Goal: Task Accomplishment & Management: Manage account settings

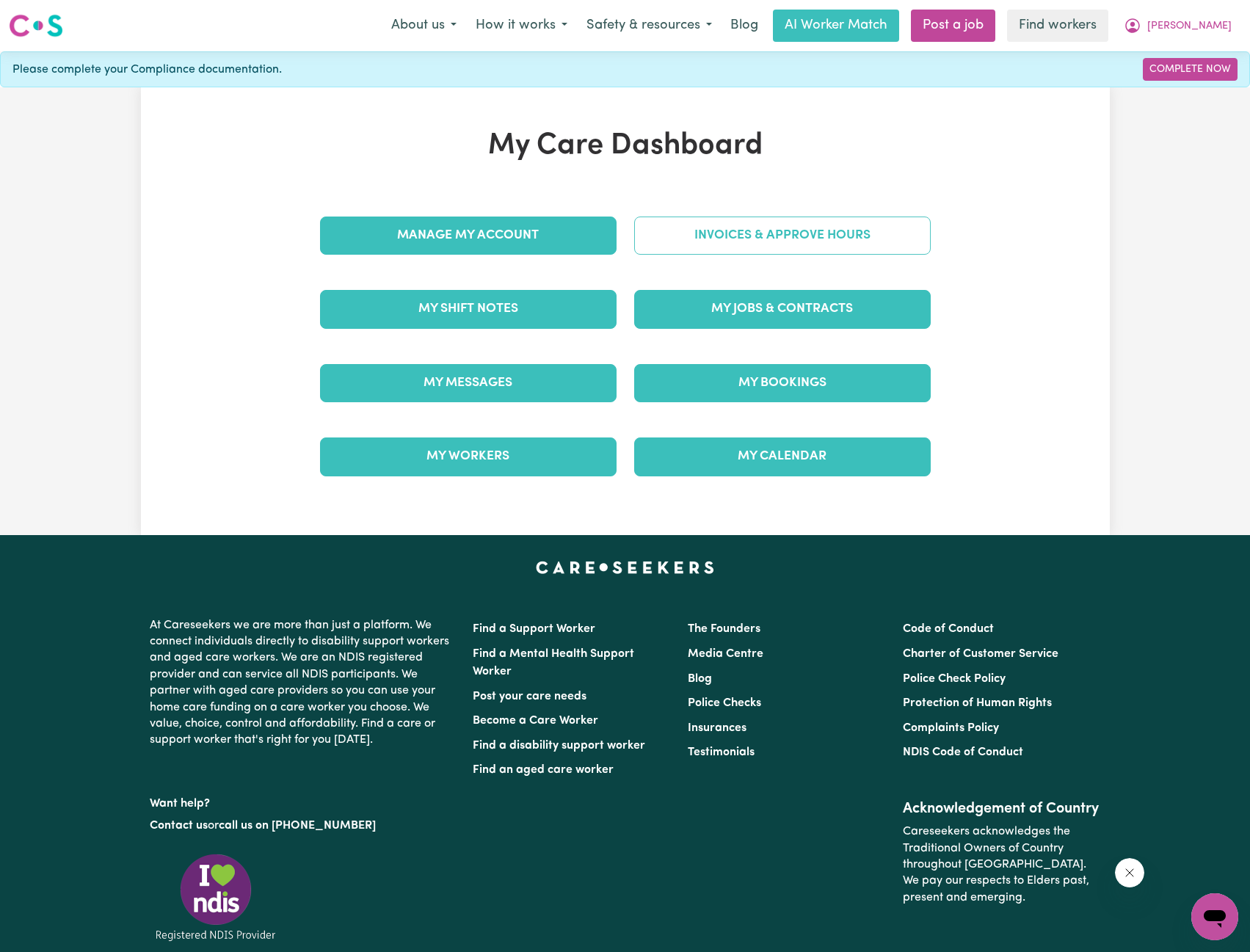
click at [733, 244] on link "Invoices & Approve Hours" at bounding box center [783, 236] width 297 height 39
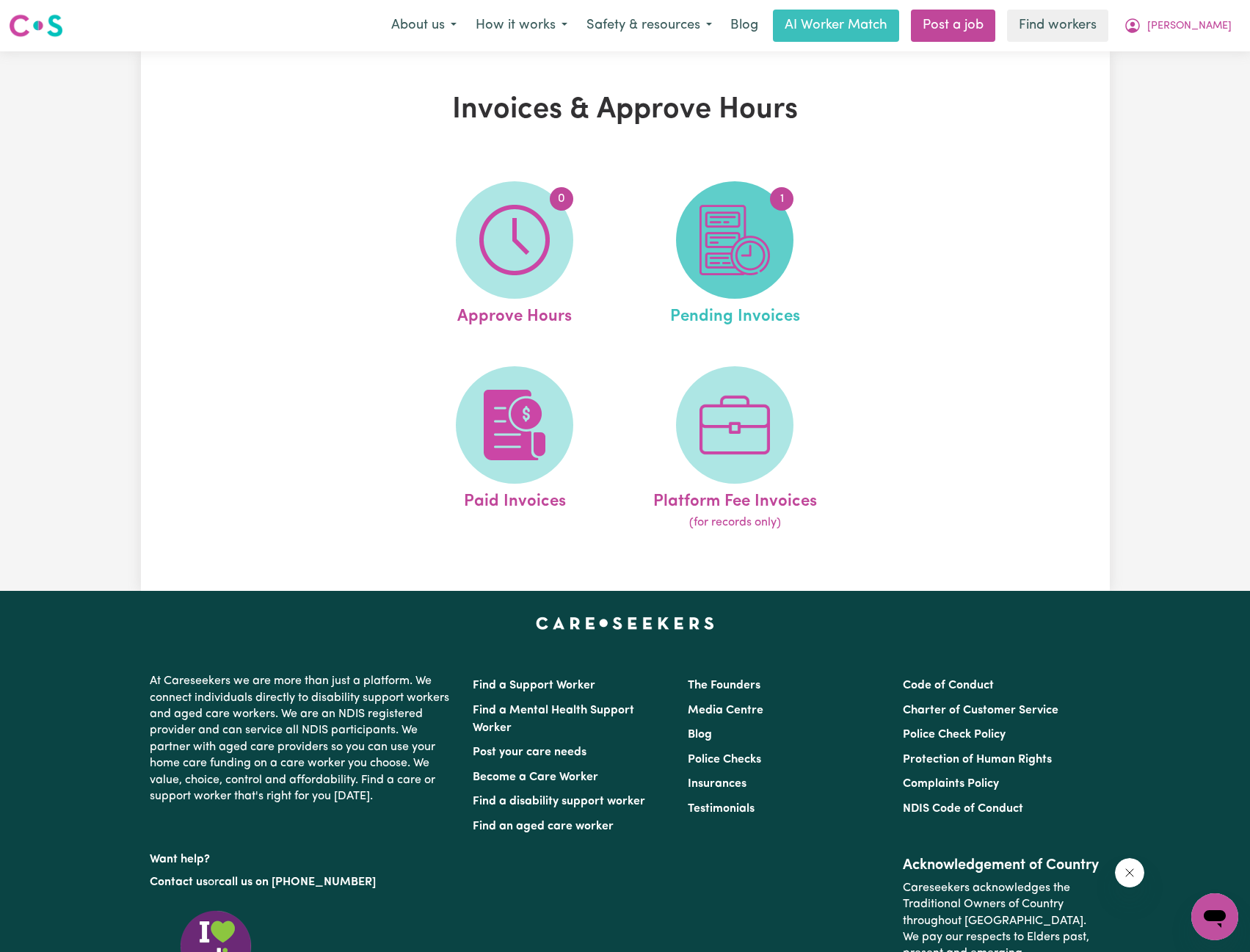
click at [732, 240] on img at bounding box center [734, 239] width 70 height 70
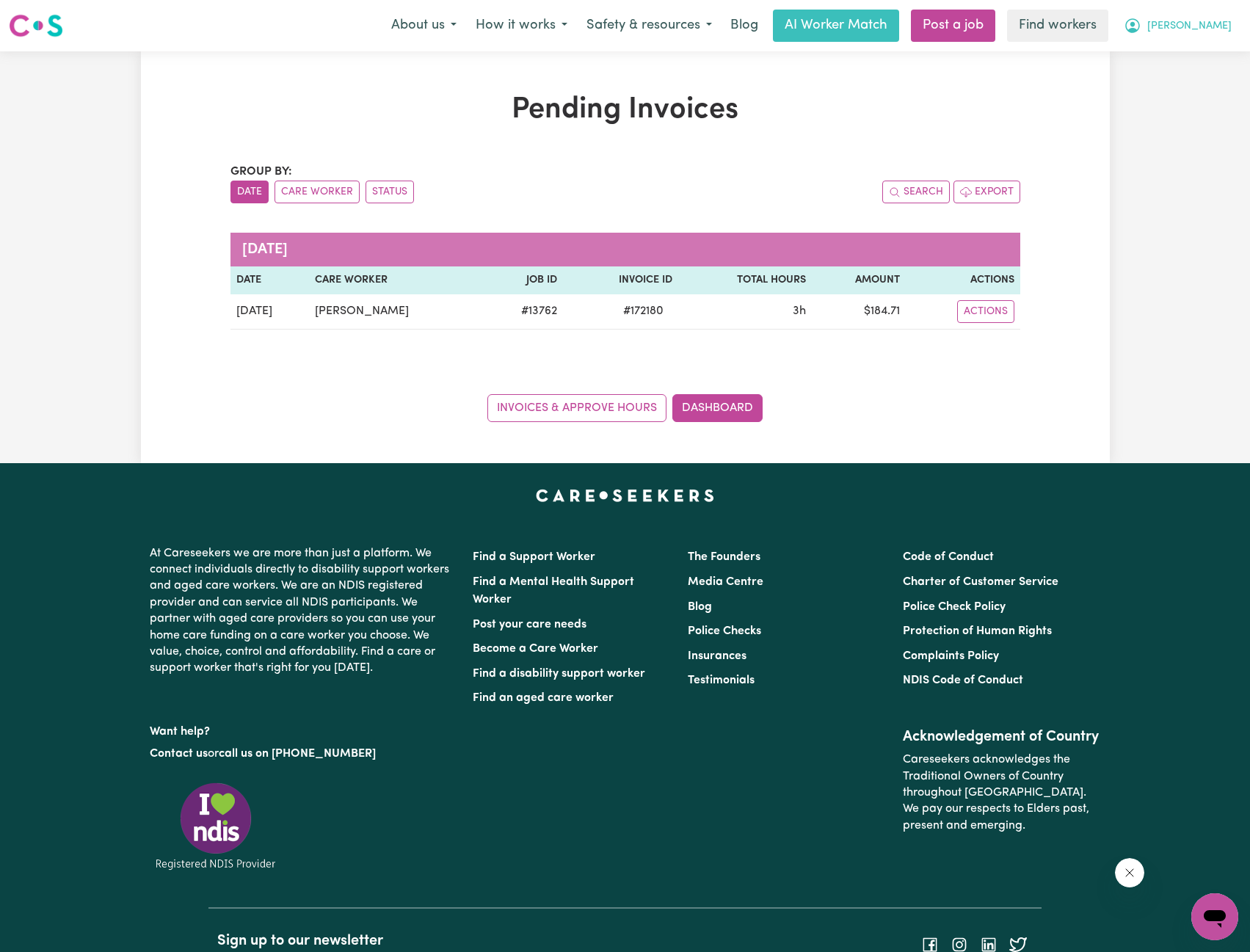
click at [1222, 27] on span "[PERSON_NAME]" at bounding box center [1189, 27] width 84 height 16
click at [1201, 47] on link "My Dashboard" at bounding box center [1182, 57] width 116 height 28
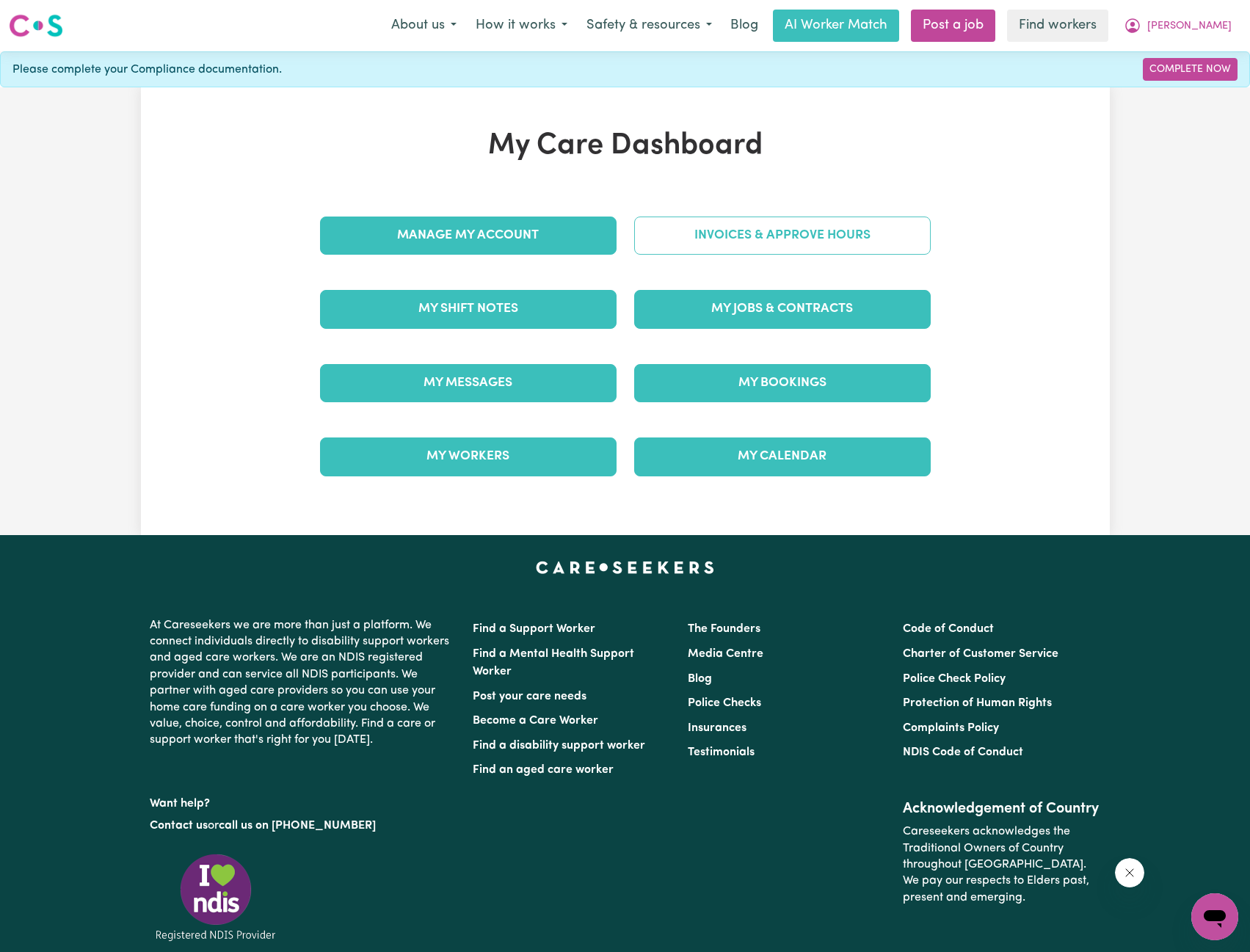
click at [796, 232] on link "Invoices & Approve Hours" at bounding box center [783, 236] width 297 height 39
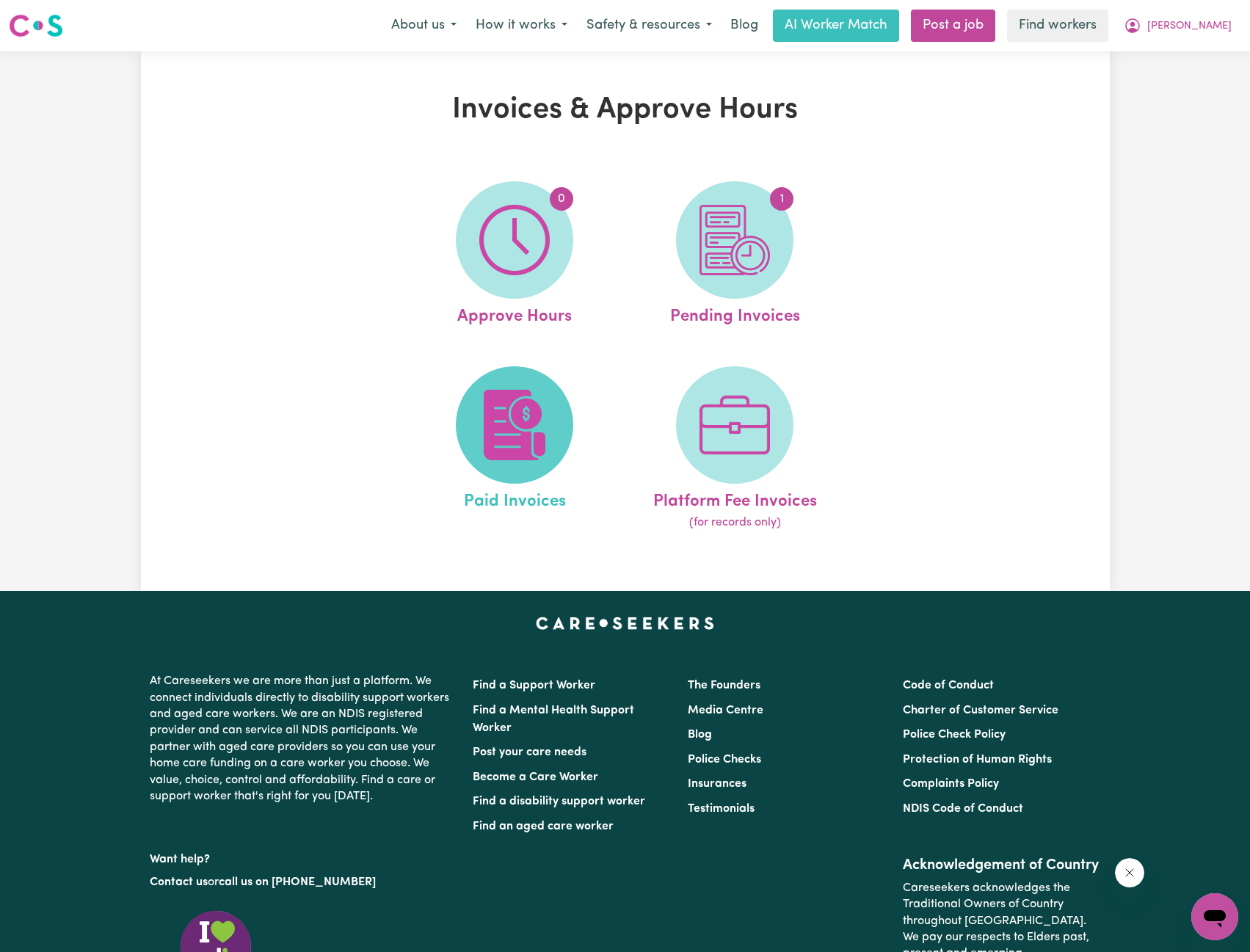
click at [543, 406] on img at bounding box center [514, 425] width 70 height 70
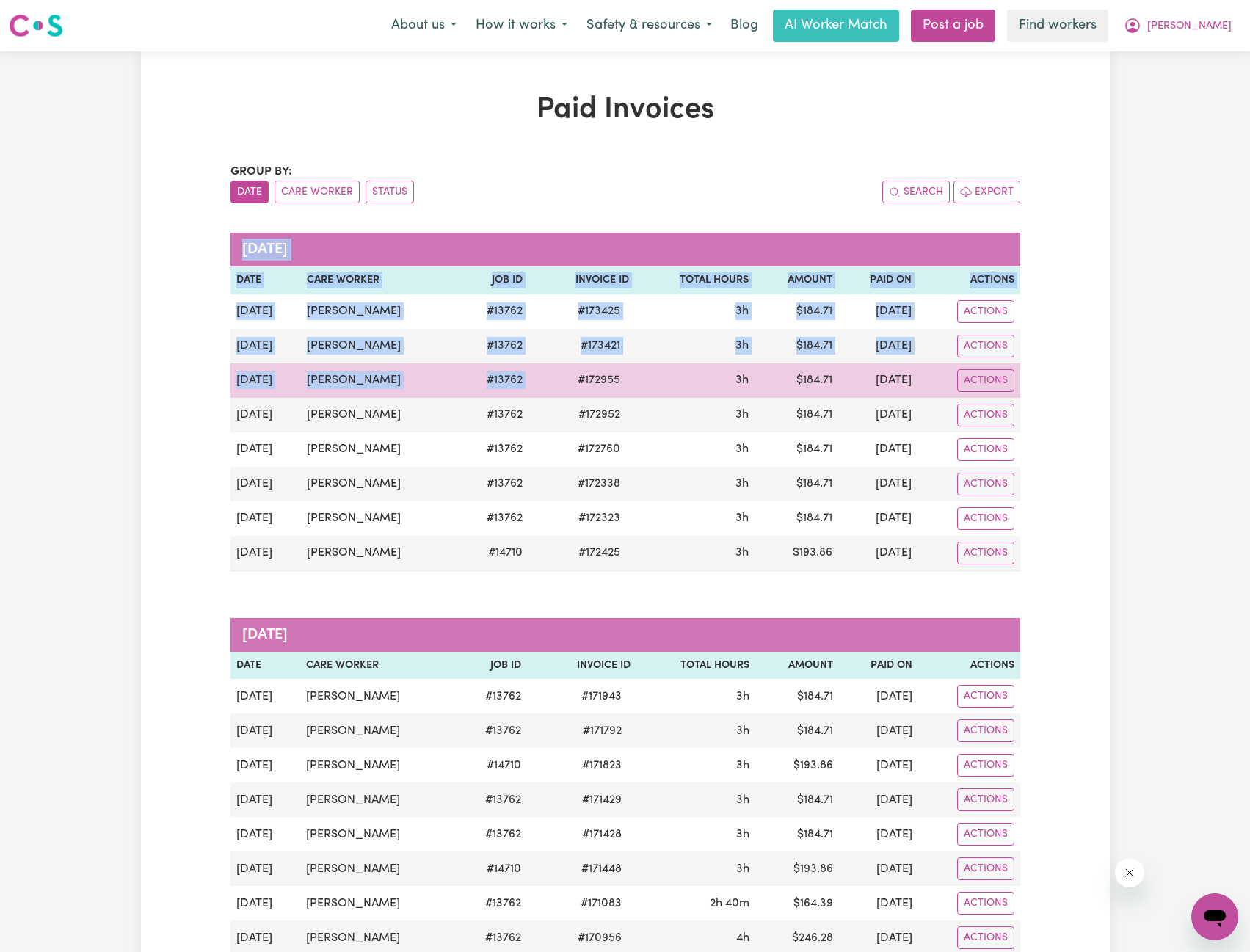
drag, startPoint x: 1088, startPoint y: 533, endPoint x: 510, endPoint y: 372, distance: 600.0
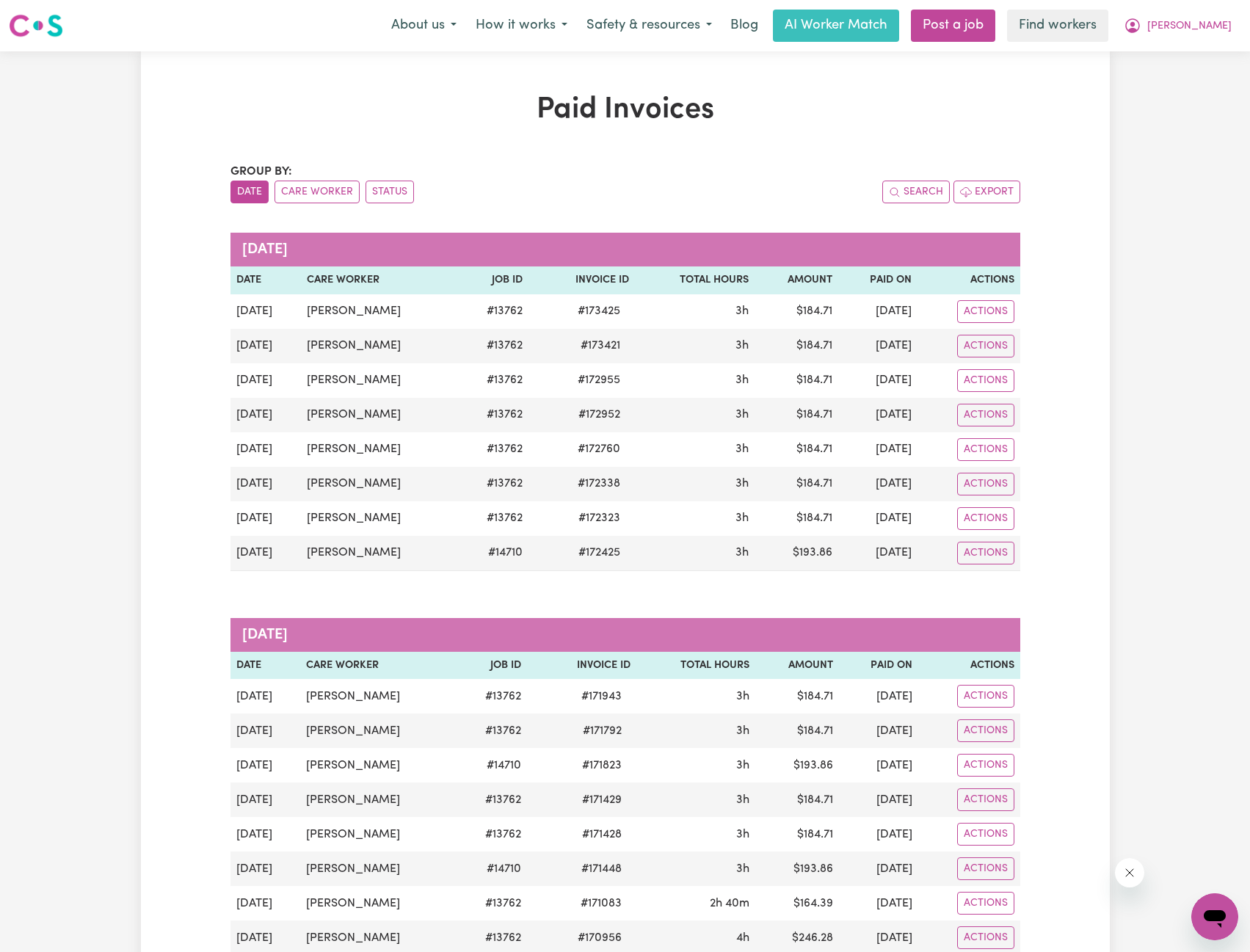
click at [1202, 24] on button "[PERSON_NAME]" at bounding box center [1178, 25] width 127 height 31
click at [1190, 48] on link "My Dashboard" at bounding box center [1182, 57] width 116 height 28
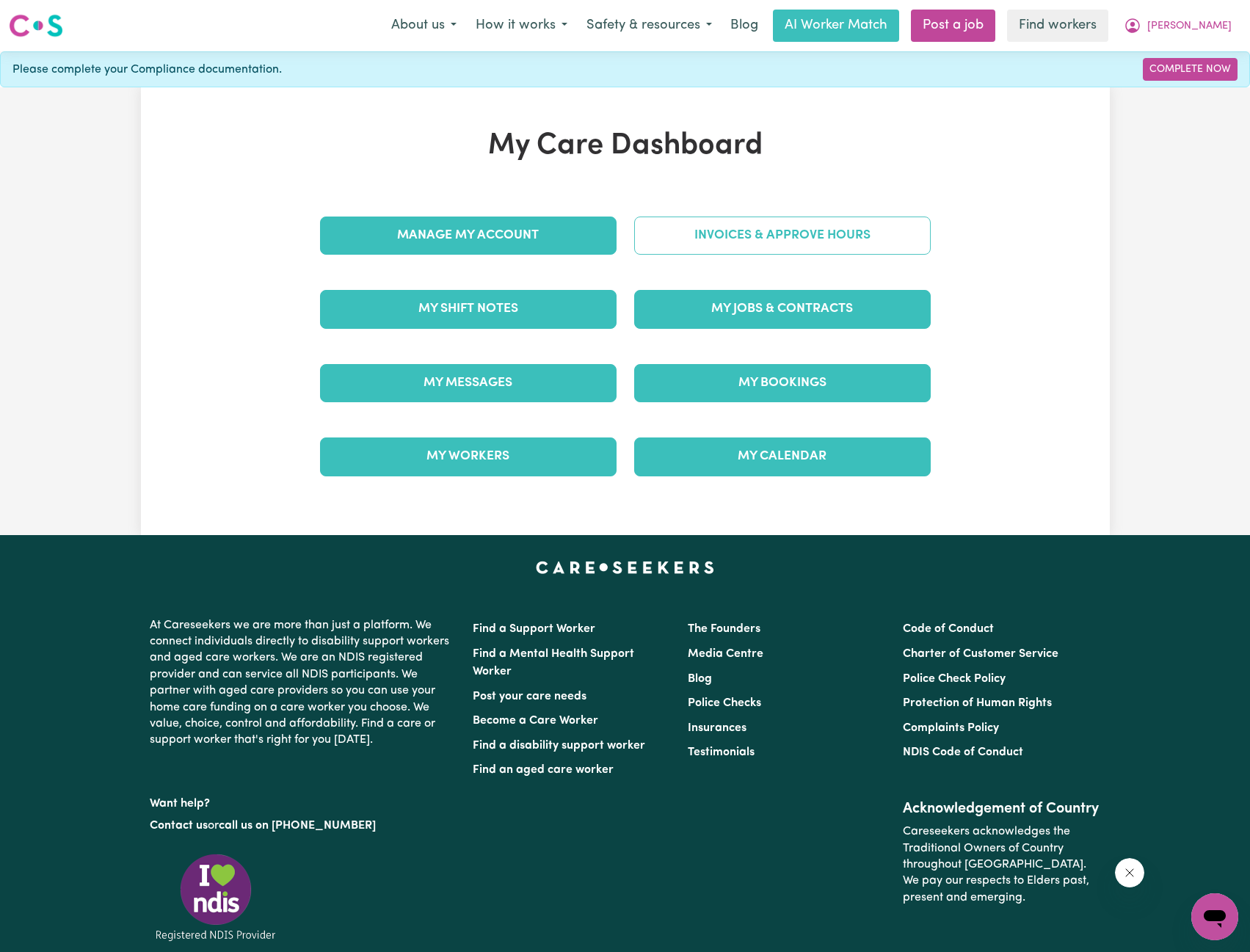
click at [862, 232] on link "Invoices & Approve Hours" at bounding box center [783, 236] width 297 height 39
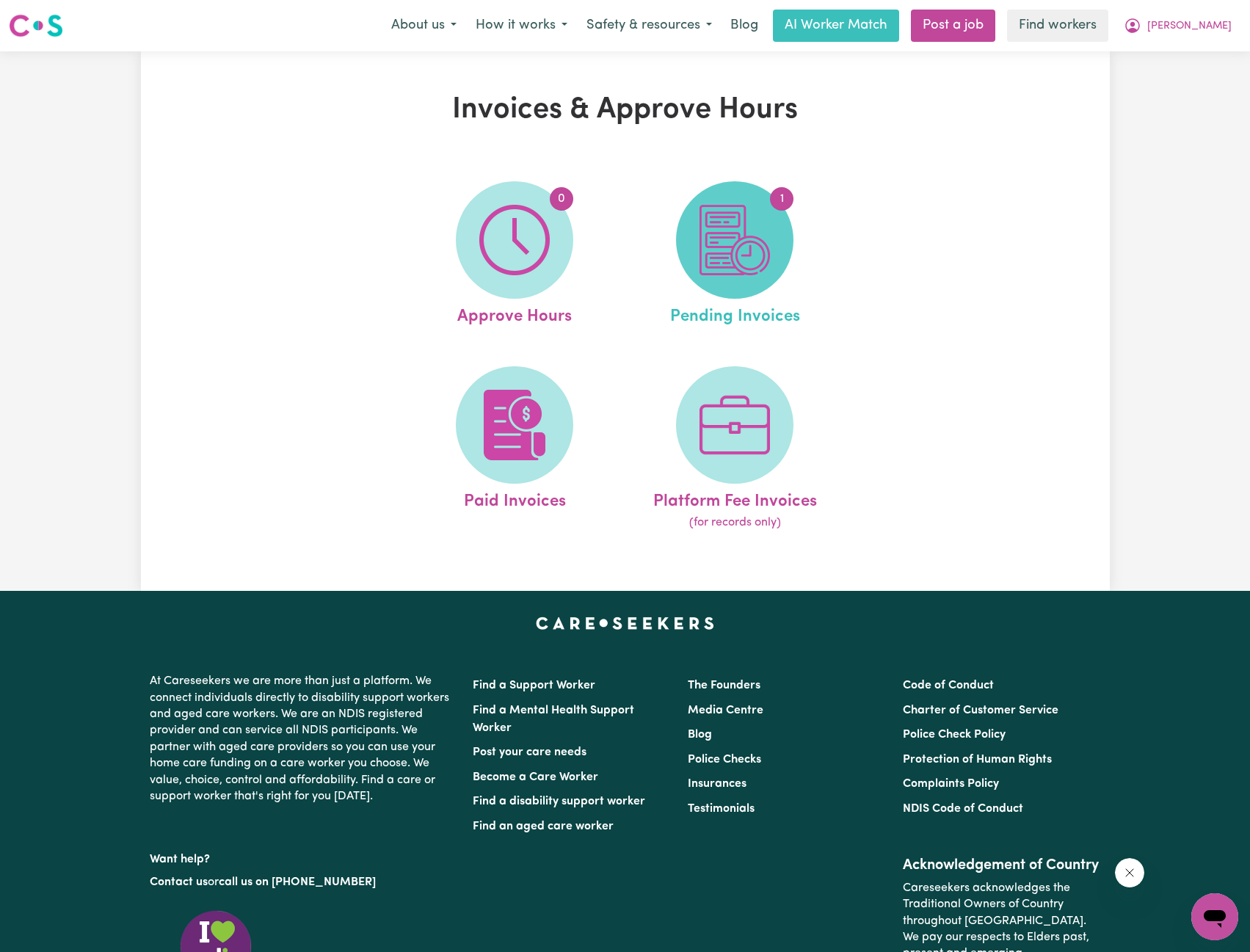
click at [746, 262] on img at bounding box center [734, 239] width 70 height 70
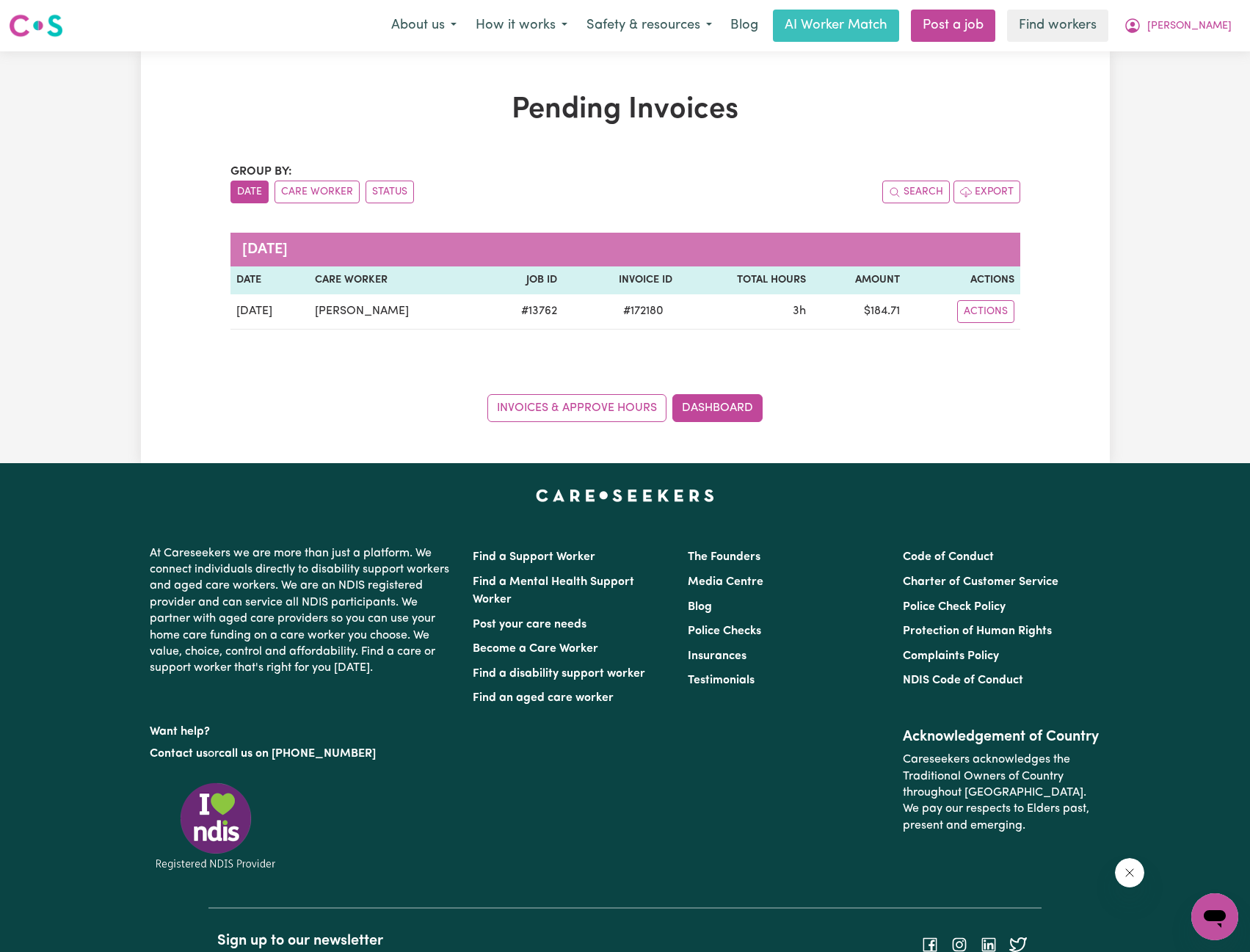
click at [1091, 250] on div "Pending Invoices Group by: Date Care Worker Status Search Export [DATE] Date Ca…" at bounding box center [625, 256] width 969 height 330
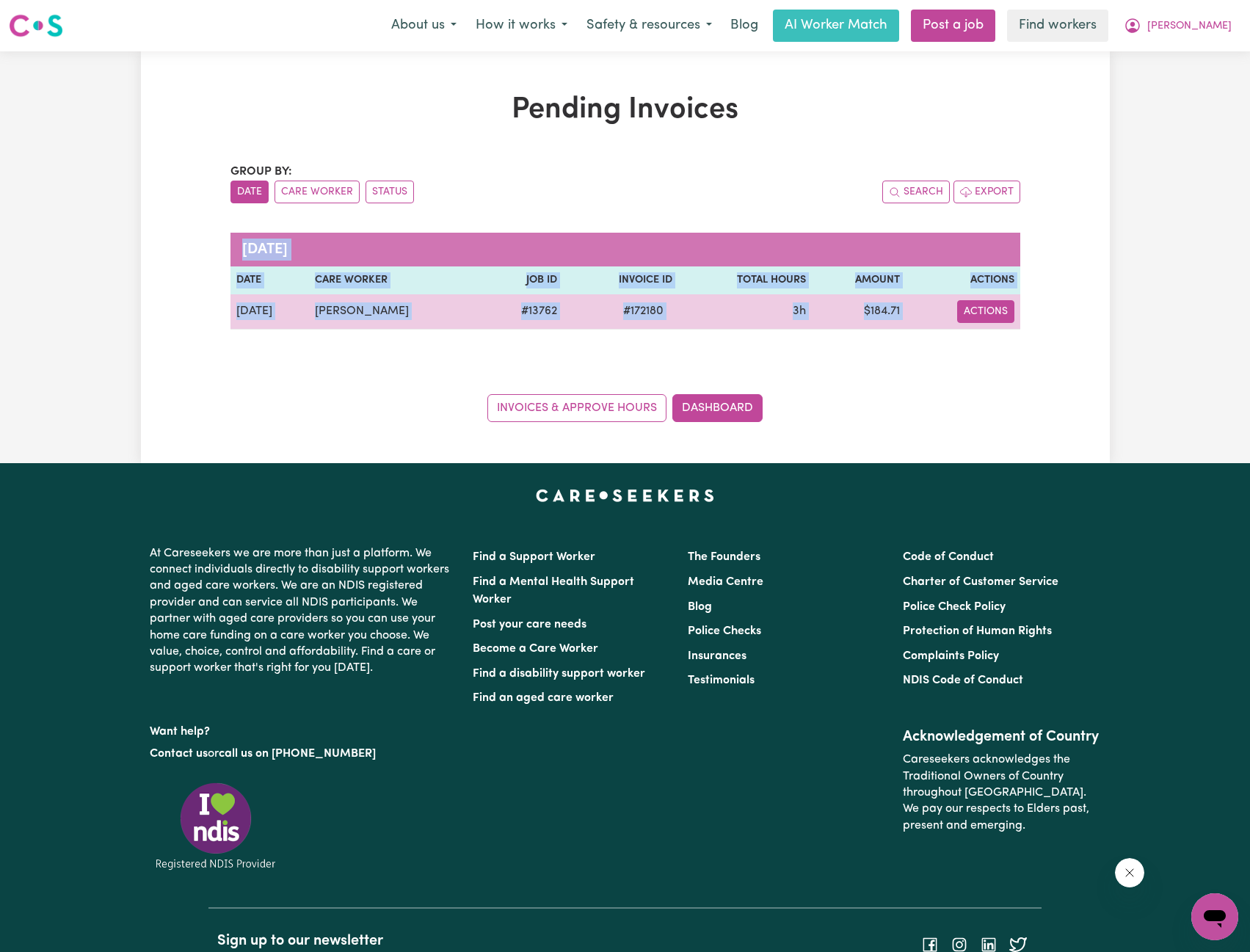
click at [993, 310] on button "Actions" at bounding box center [986, 311] width 57 height 23
click at [1009, 343] on link "Download Invoice" at bounding box center [1023, 345] width 135 height 30
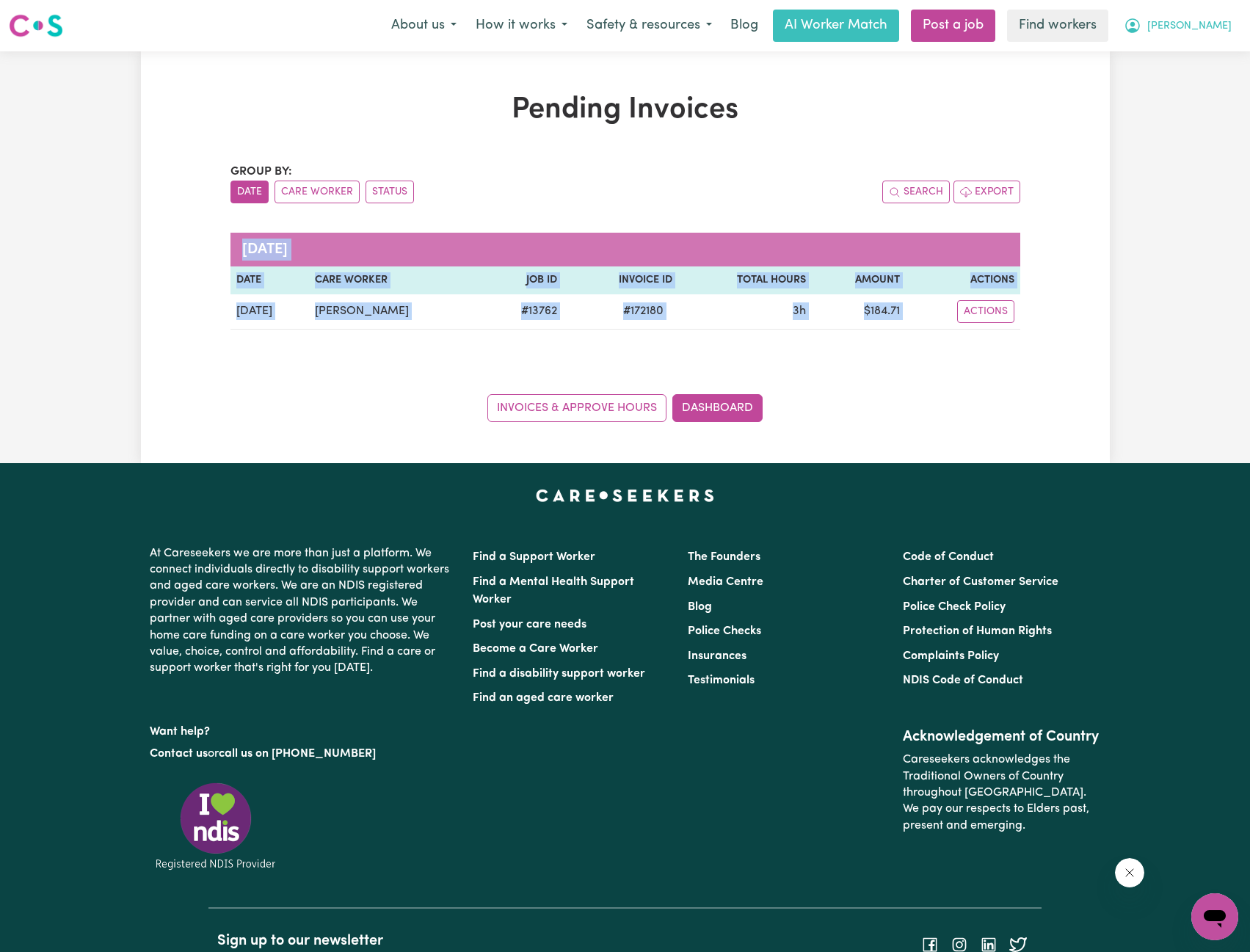
click at [1141, 23] on icon "My Account" at bounding box center [1132, 26] width 18 height 18
click at [1183, 49] on link "My Dashboard" at bounding box center [1182, 57] width 116 height 28
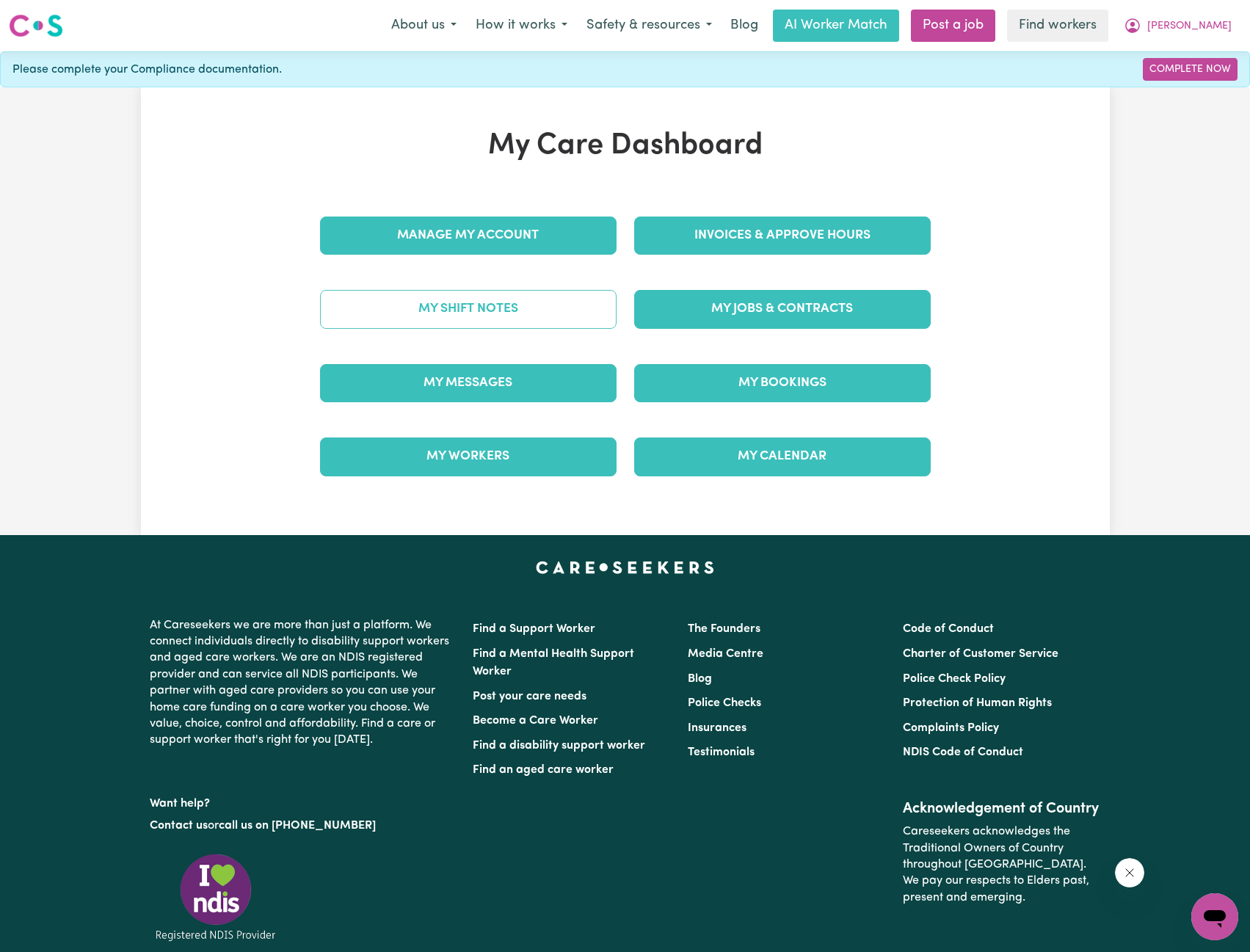
click at [485, 309] on link "My Shift Notes" at bounding box center [468, 309] width 297 height 39
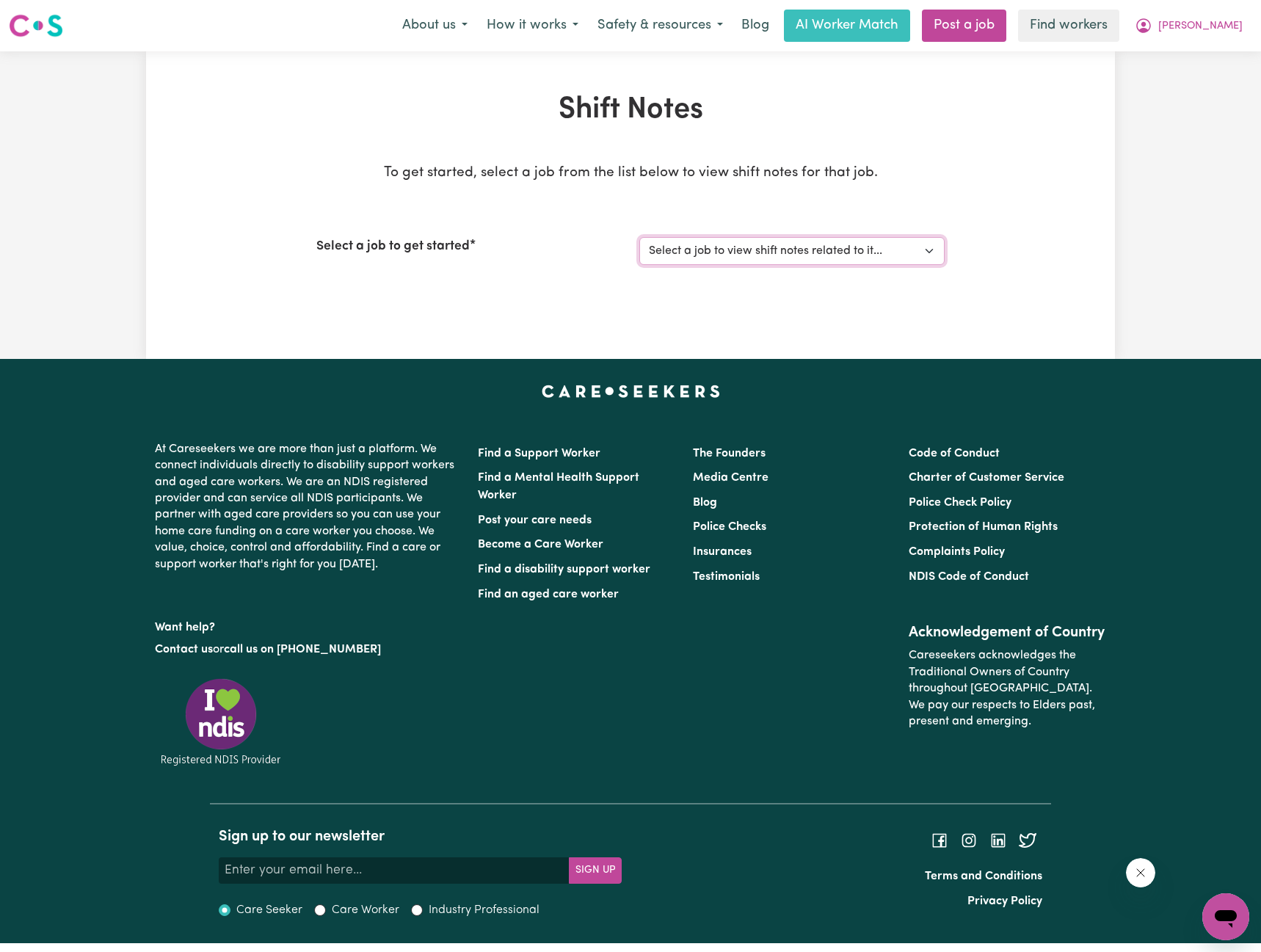
click at [815, 248] on select "Select a job to view shift notes related to it... [DEMOGRAPHIC_DATA] Support Wo…" at bounding box center [792, 251] width 306 height 28
click at [639, 238] on select "Select a job to view shift notes related to it... [DEMOGRAPHIC_DATA] Support Wo…" at bounding box center [792, 251] width 306 height 28
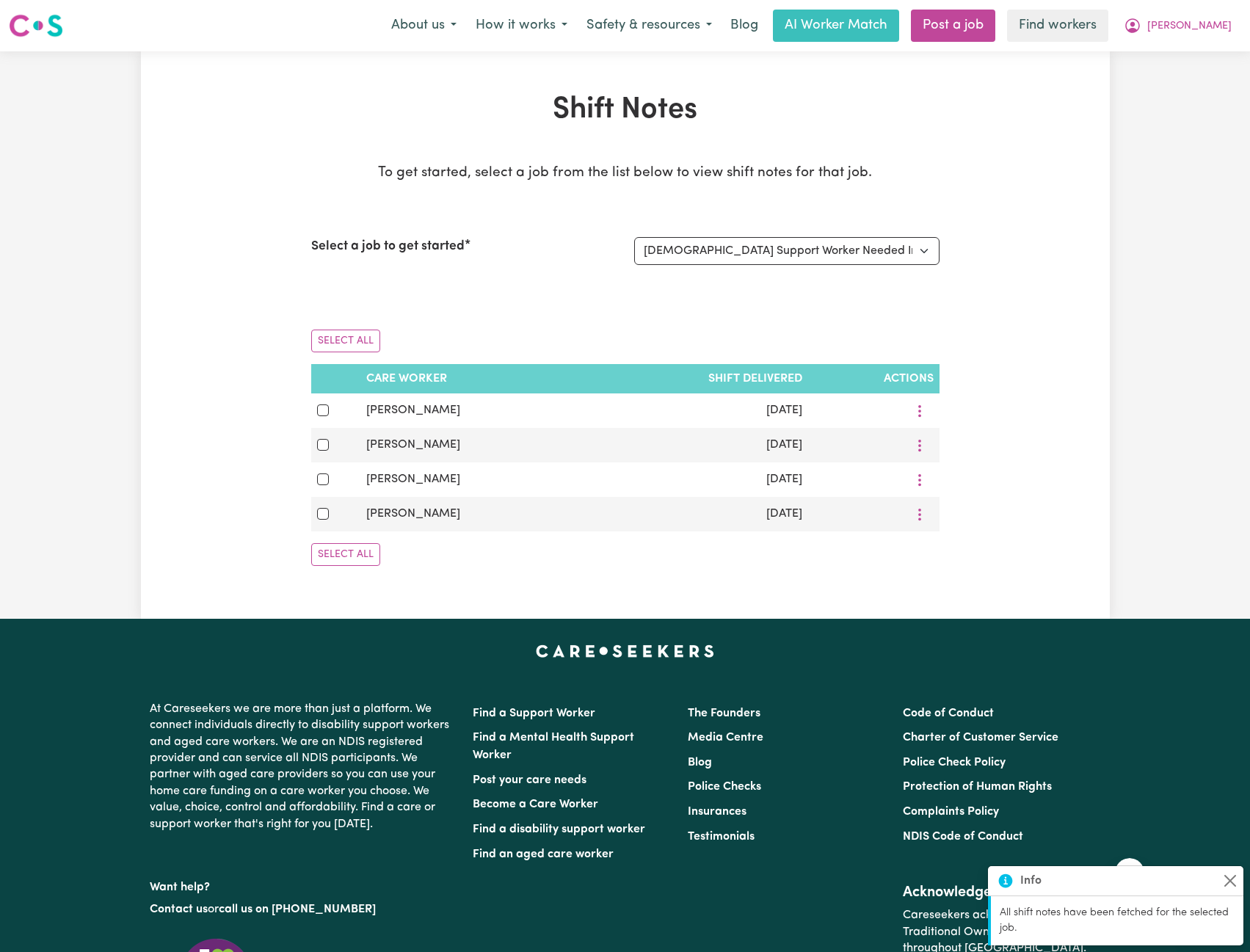
click at [842, 271] on div "Select a job to get started Select a job to view shift notes related to it... […" at bounding box center [625, 251] width 628 height 63
click at [830, 254] on select "Select a job to view shift notes related to it... [DEMOGRAPHIC_DATA] Support Wo…" at bounding box center [787, 251] width 306 height 28
click at [634, 238] on select "Select a job to view shift notes related to it... [DEMOGRAPHIC_DATA] Support Wo…" at bounding box center [787, 251] width 306 height 28
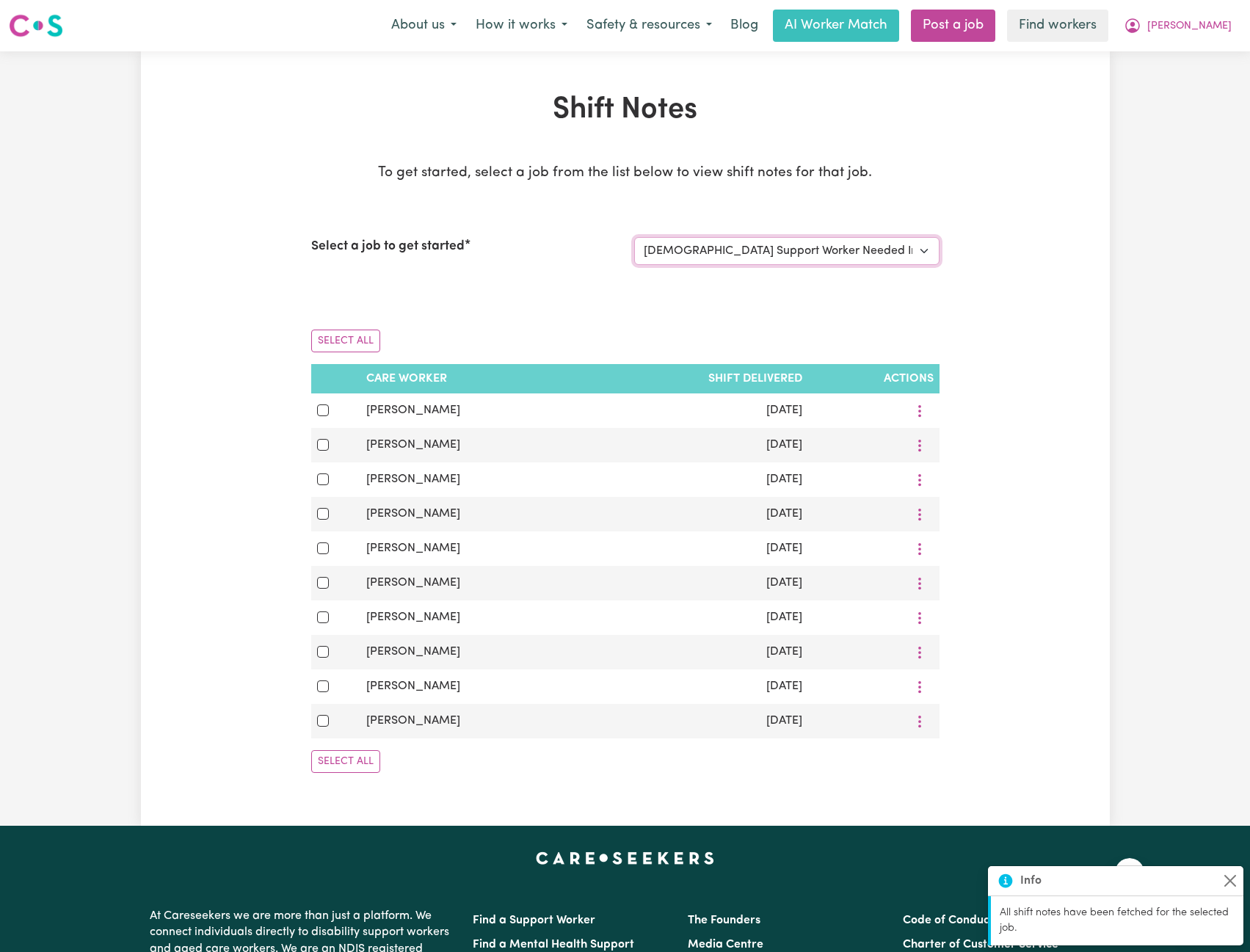
click at [782, 245] on select "Select a job to view shift notes related to it... [DEMOGRAPHIC_DATA] Support Wo…" at bounding box center [787, 251] width 306 height 28
select select "13762"
click at [634, 238] on select "Select a job to view shift notes related to it... [DEMOGRAPHIC_DATA] Support Wo…" at bounding box center [787, 251] width 306 height 28
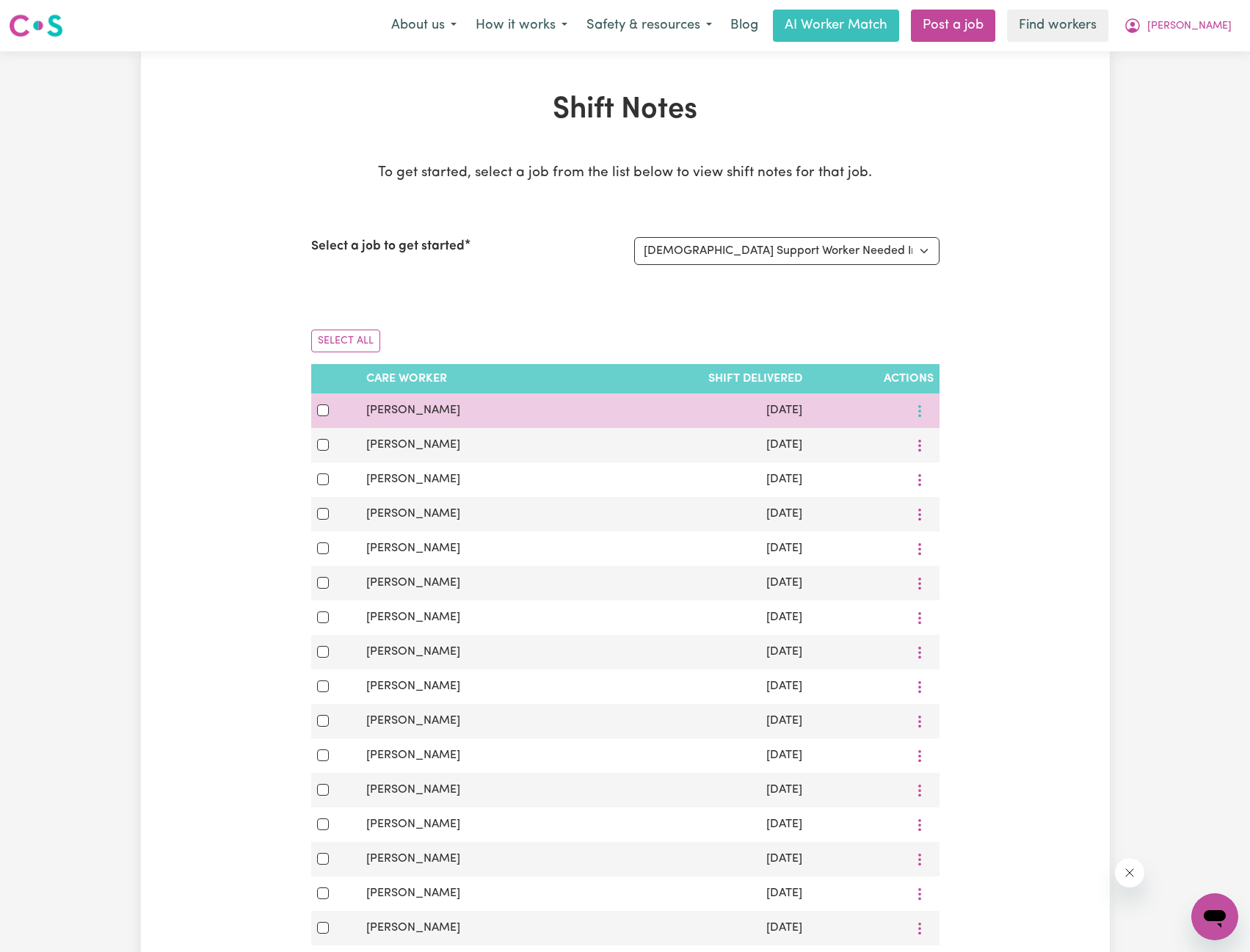
click at [928, 403] on button "More options" at bounding box center [919, 410] width 28 height 23
click at [923, 439] on span at bounding box center [917, 445] width 12 height 18
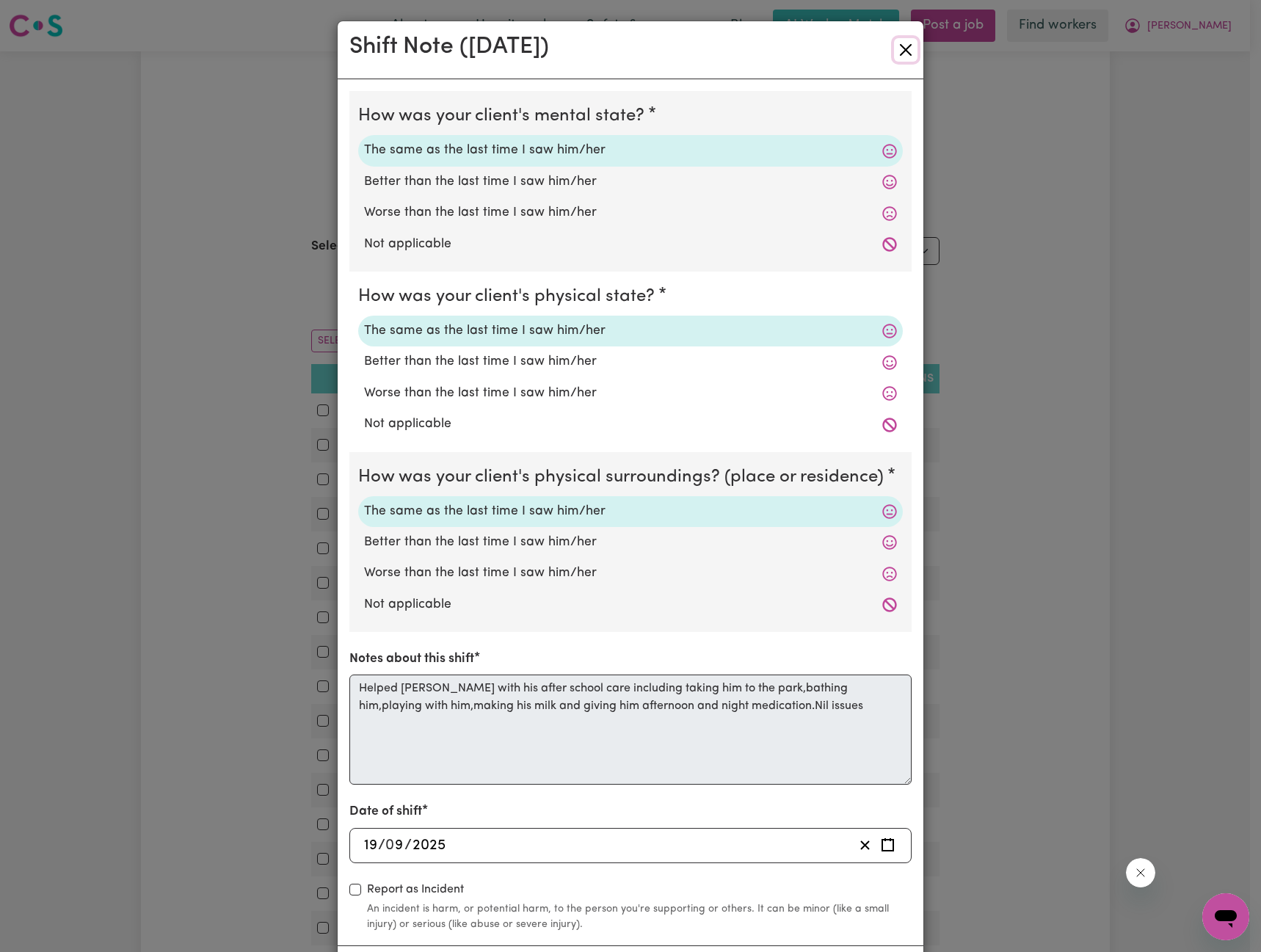
click at [899, 44] on button "Close" at bounding box center [906, 50] width 24 height 24
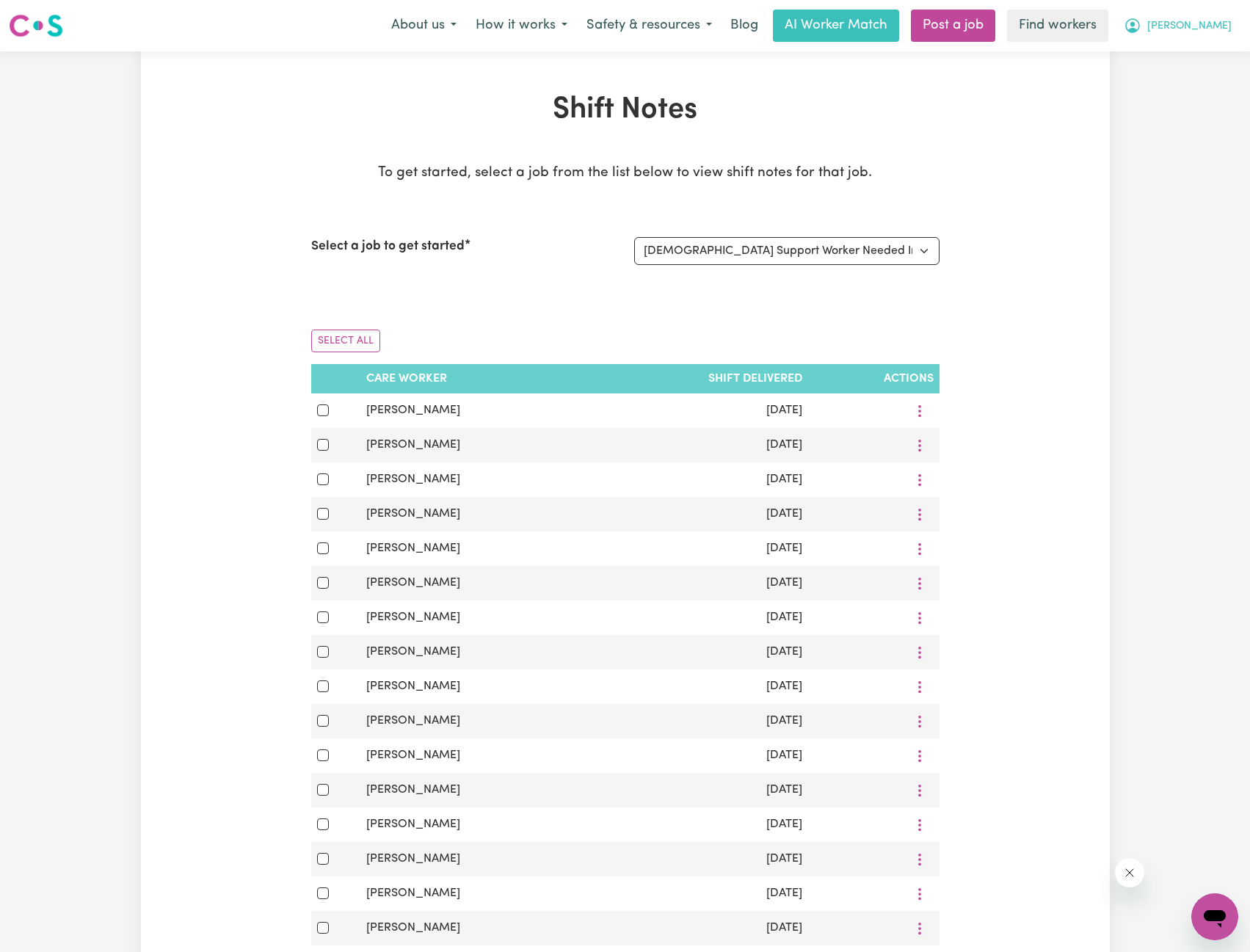
click at [1202, 38] on button "[PERSON_NAME]" at bounding box center [1178, 25] width 127 height 31
click at [1202, 46] on link "My Dashboard" at bounding box center [1182, 57] width 116 height 28
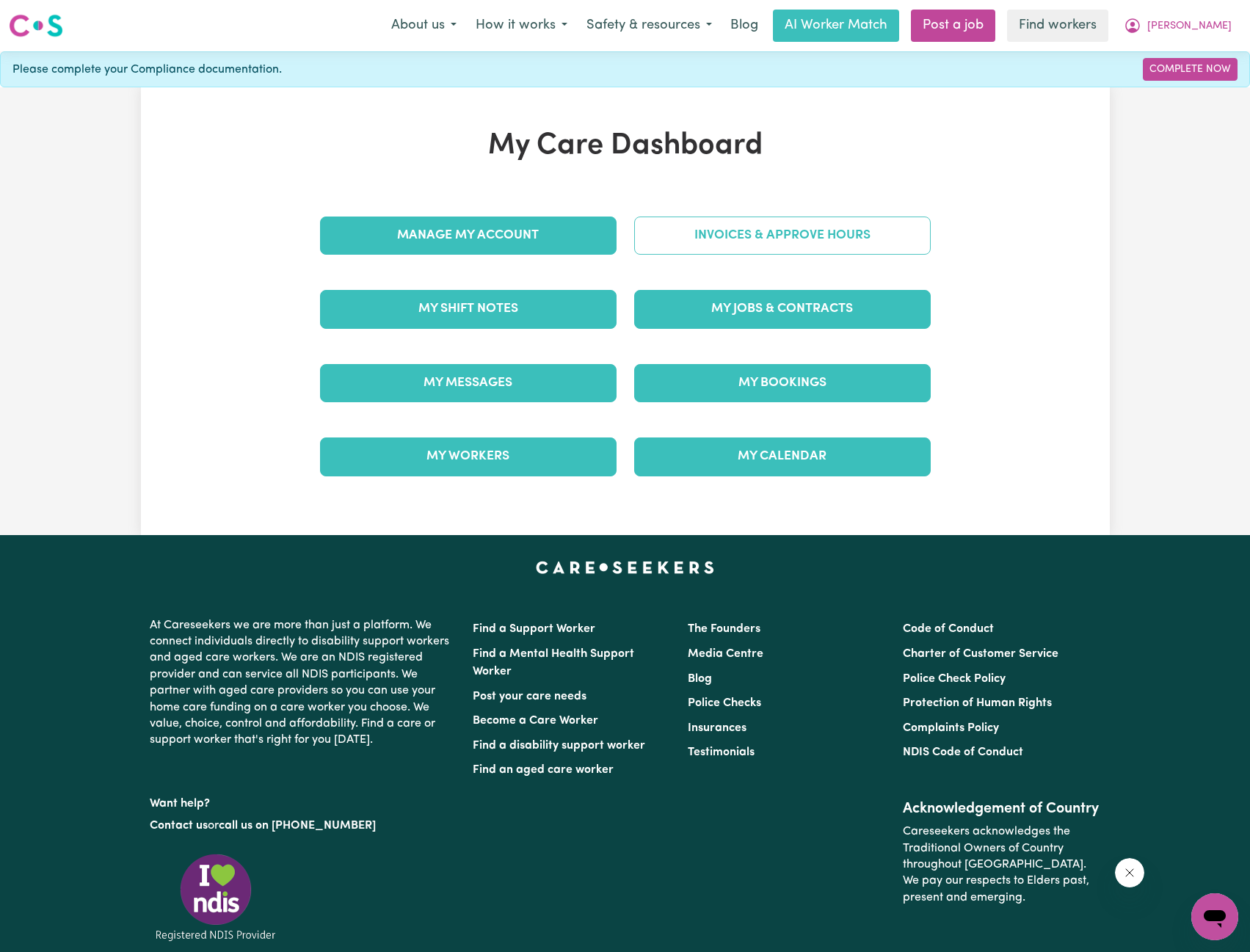
click at [864, 230] on link "Invoices & Approve Hours" at bounding box center [783, 236] width 297 height 39
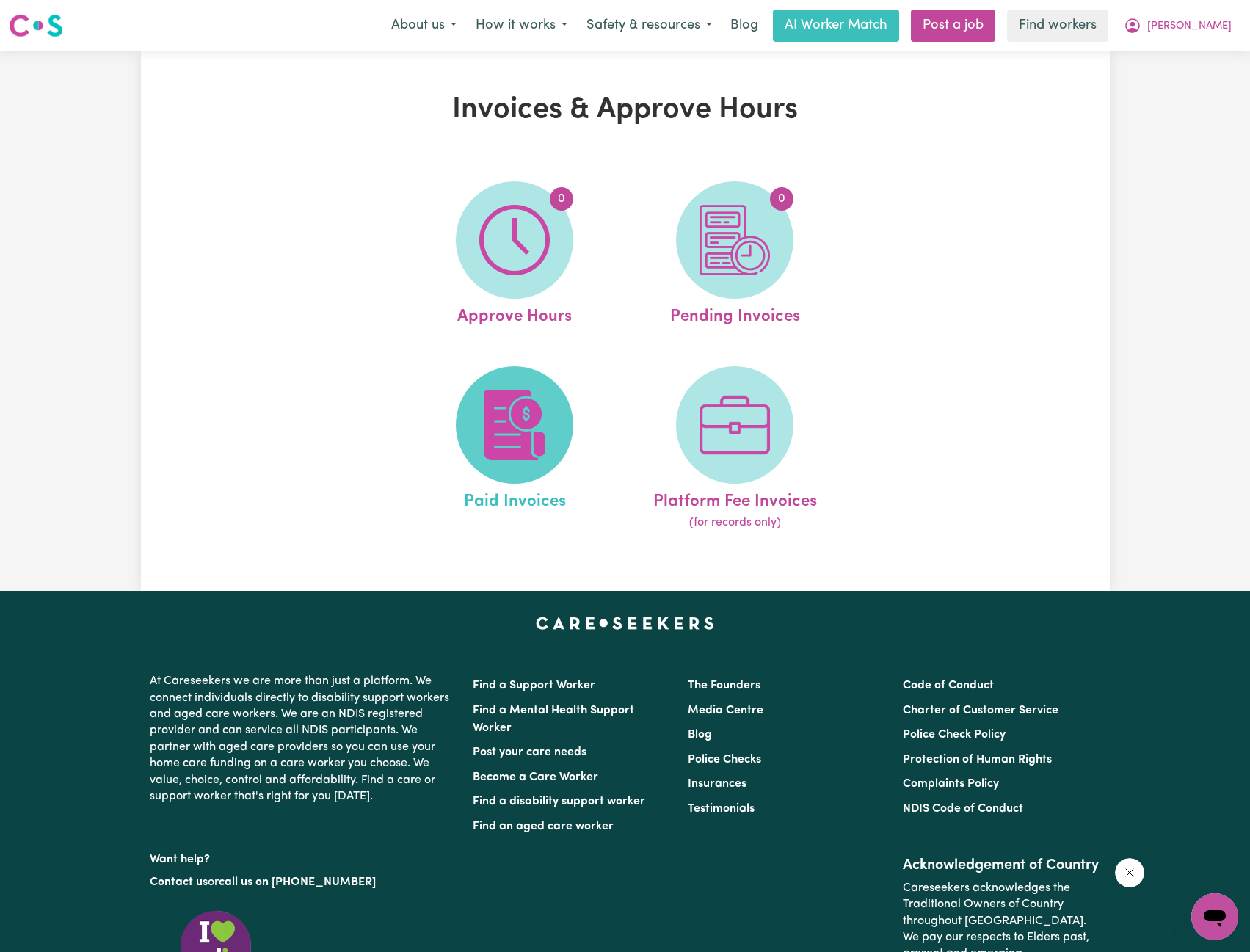
click at [506, 405] on img at bounding box center [514, 425] width 70 height 70
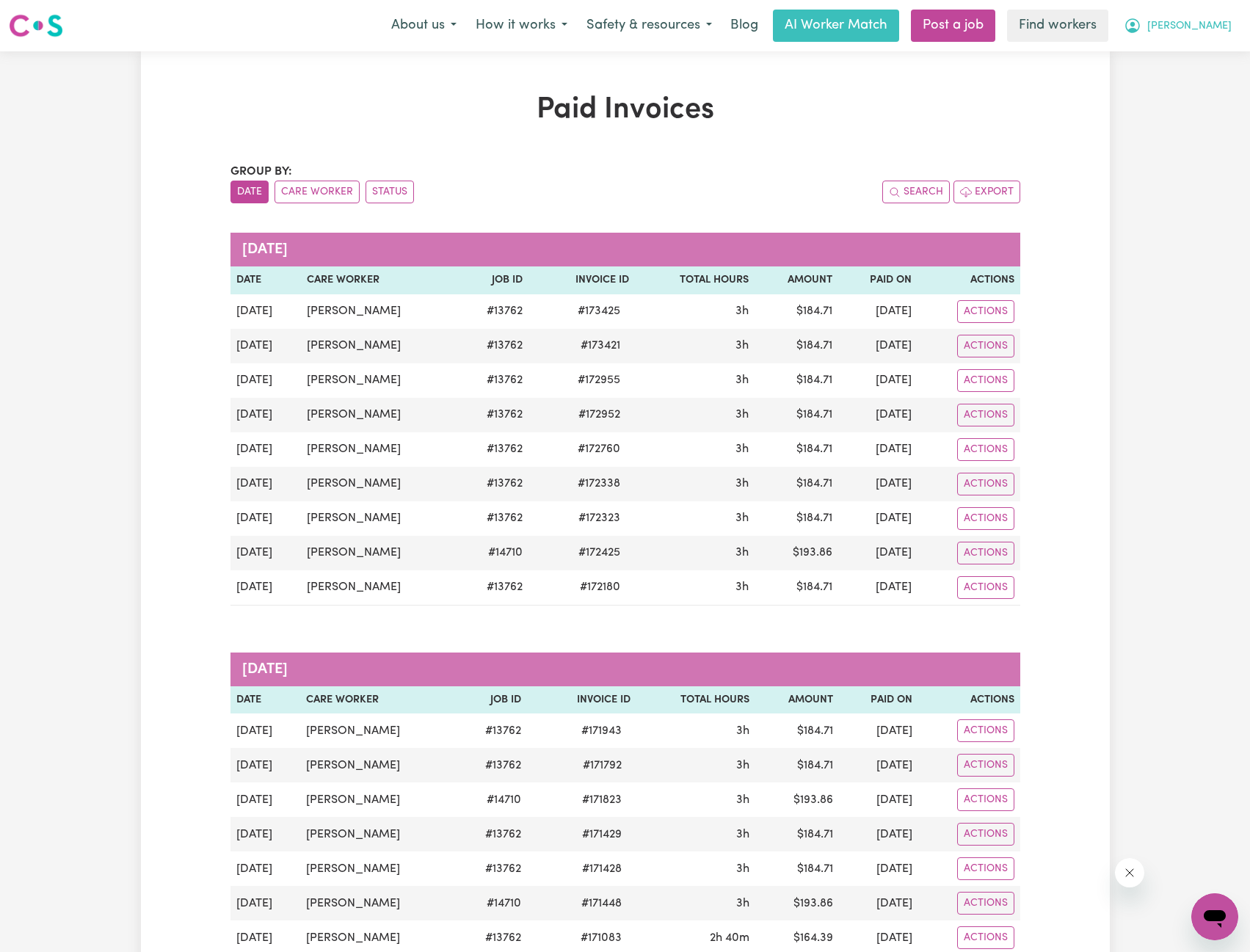
click at [1216, 40] on button "[PERSON_NAME]" at bounding box center [1178, 25] width 127 height 31
click at [1175, 81] on link "Logout" at bounding box center [1182, 84] width 116 height 28
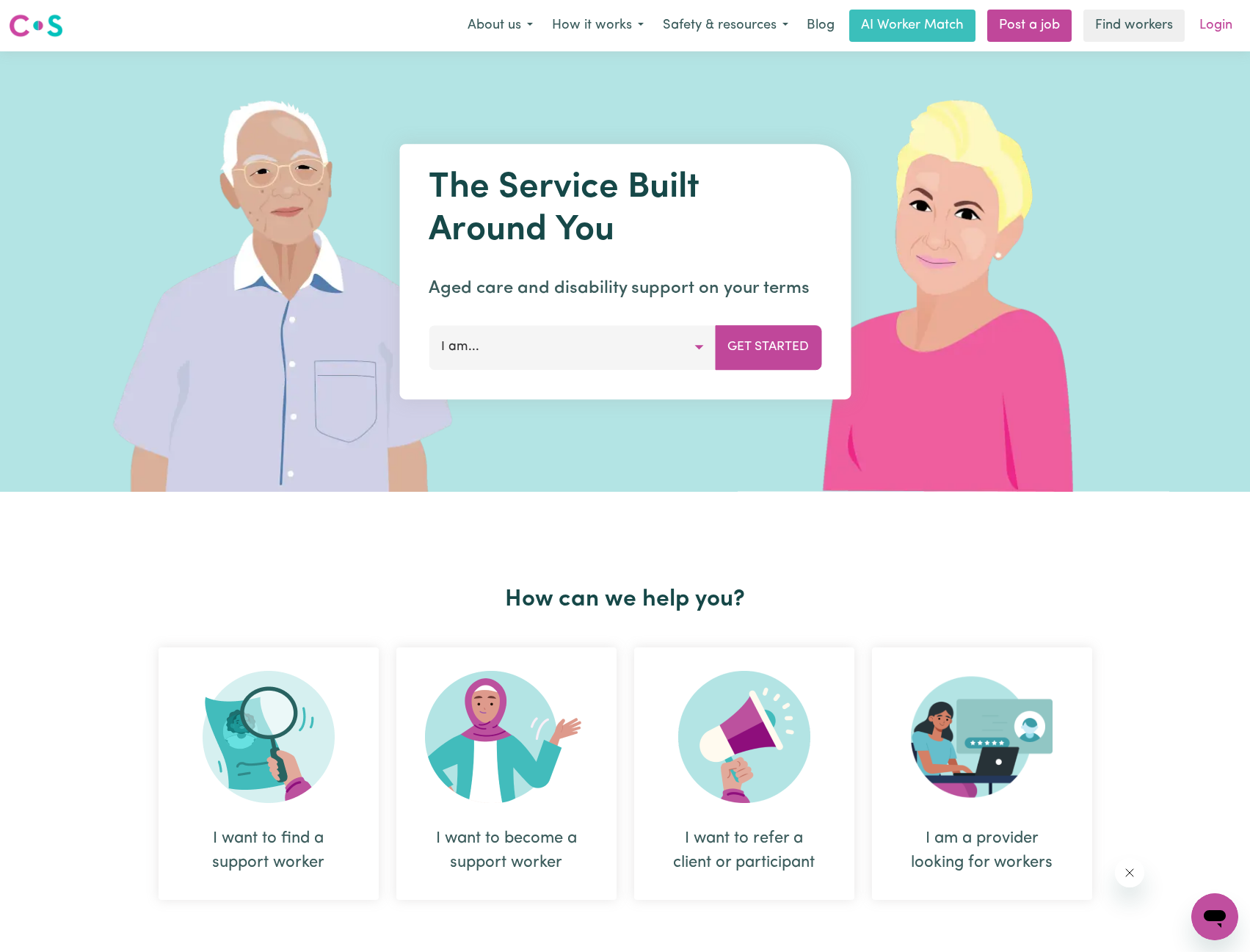
click at [1211, 27] on link "Login" at bounding box center [1215, 26] width 50 height 33
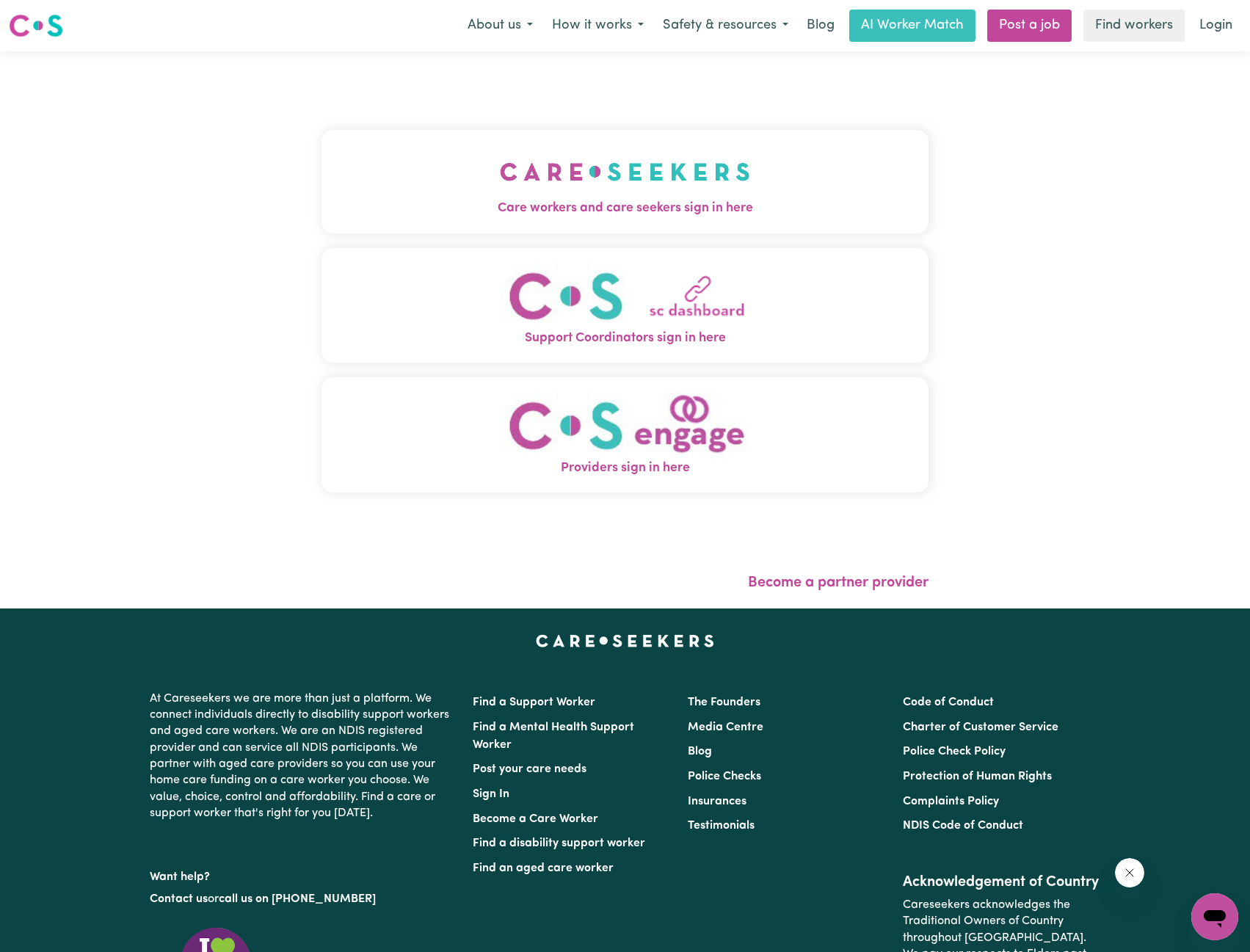
click at [617, 132] on button "Care workers and care seekers sign in here" at bounding box center [625, 181] width 608 height 103
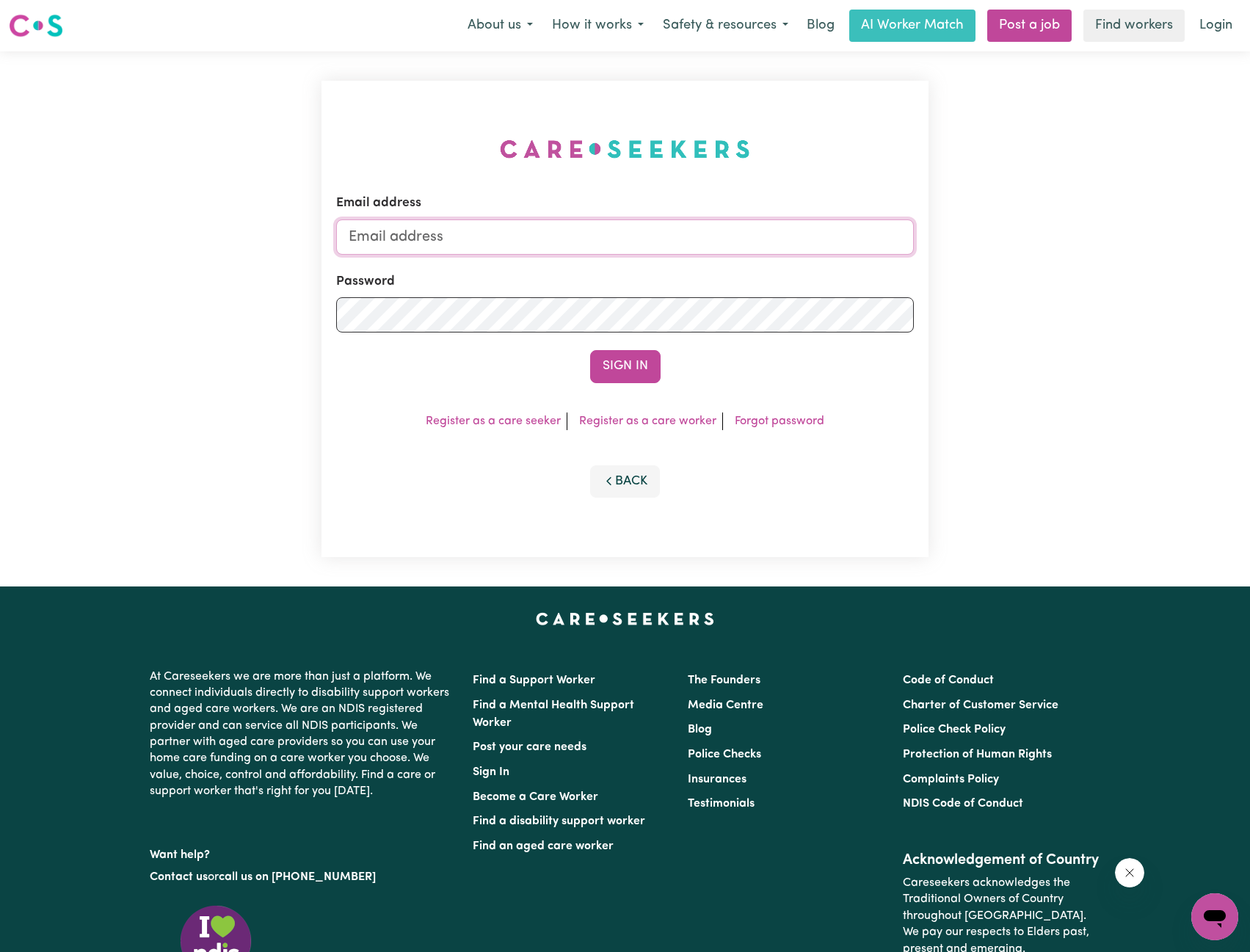
click at [629, 231] on input "Email address" at bounding box center [625, 238] width 578 height 36
click at [431, 238] on input "[EMAIL_ADDRESS][PERSON_NAME][DOMAIN_NAME]" at bounding box center [625, 238] width 578 height 36
drag, startPoint x: 425, startPoint y: 238, endPoint x: 731, endPoint y: 258, distance: 306.7
click at [742, 247] on input "[EMAIL_ADDRESS][PERSON_NAME][DOMAIN_NAME]" at bounding box center [625, 238] width 578 height 36
type input "[EMAIL_ADDRESS][DOMAIN_NAME]"
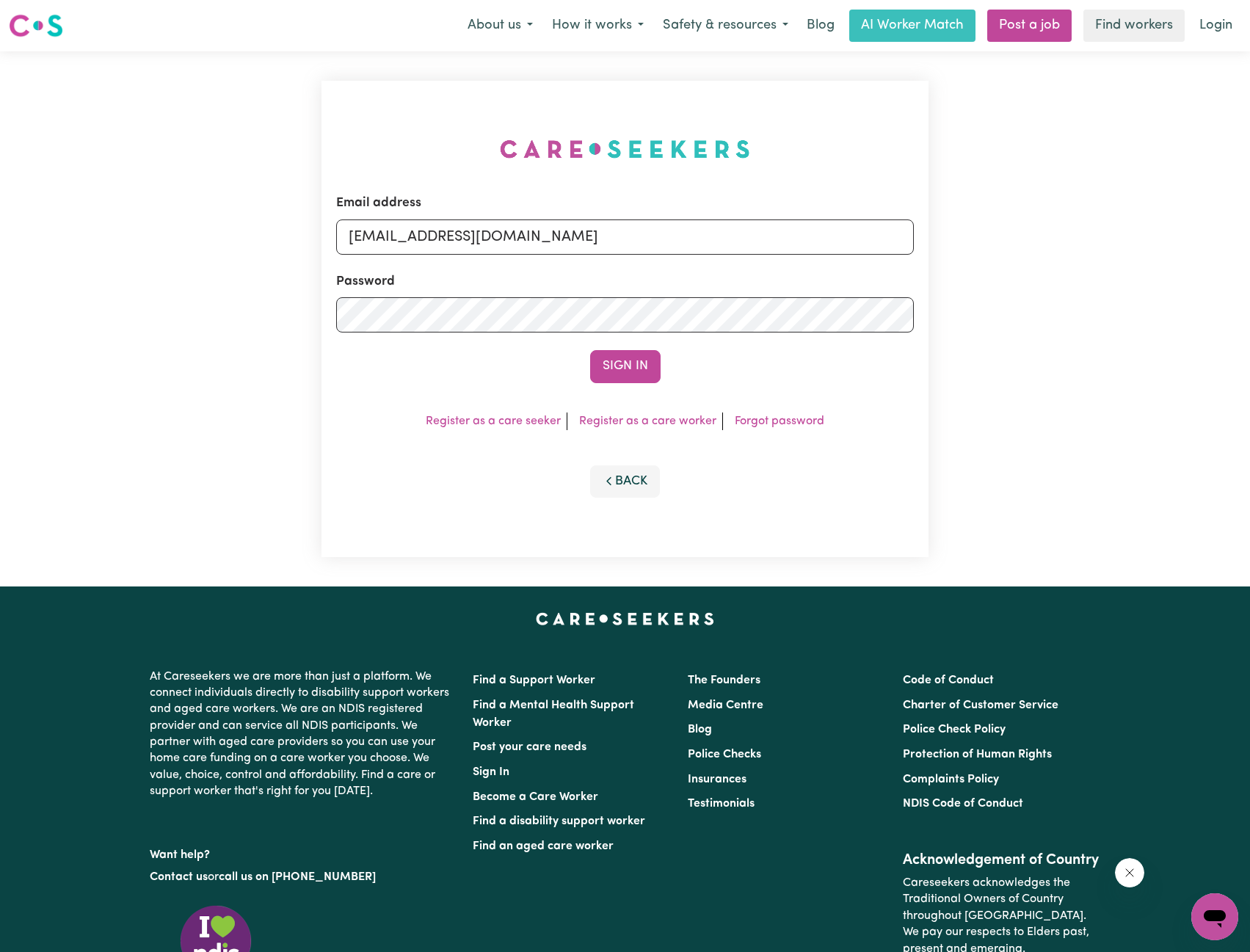
click at [620, 349] on form "Email address [EMAIL_ADDRESS][DOMAIN_NAME] Password Sign In" at bounding box center [625, 288] width 578 height 189
click at [641, 336] on form "Email address [EMAIL_ADDRESS][DOMAIN_NAME] Password Sign In" at bounding box center [625, 288] width 578 height 189
click at [632, 367] on button "Sign In" at bounding box center [625, 366] width 70 height 33
